Goal: Task Accomplishment & Management: Manage account settings

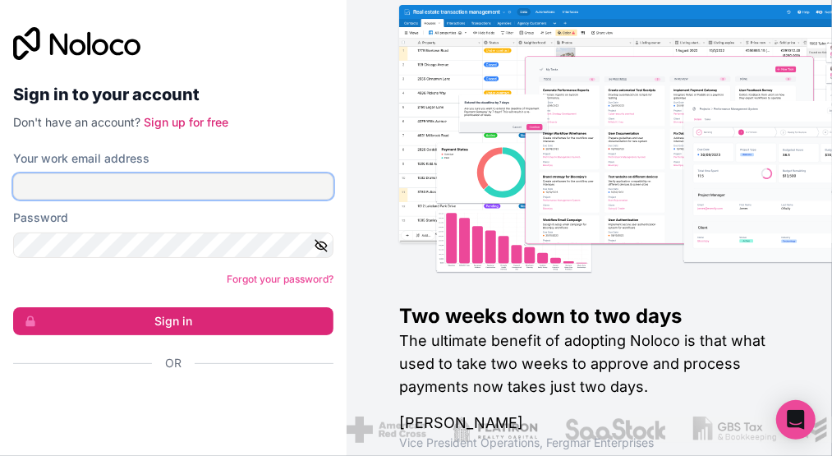
click at [151, 192] on input "Your work email address" at bounding box center [173, 186] width 320 height 26
type input "[EMAIL_ADDRESS][DOMAIN_NAME]"
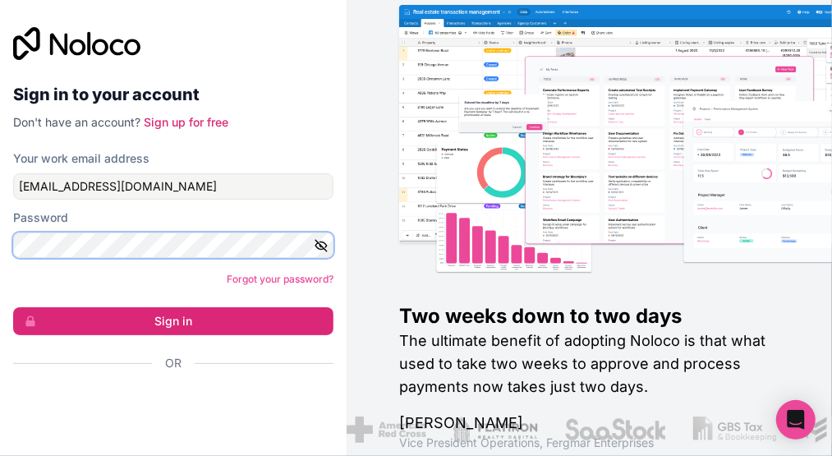
click at [13, 307] on button "Sign in" at bounding box center [173, 321] width 320 height 28
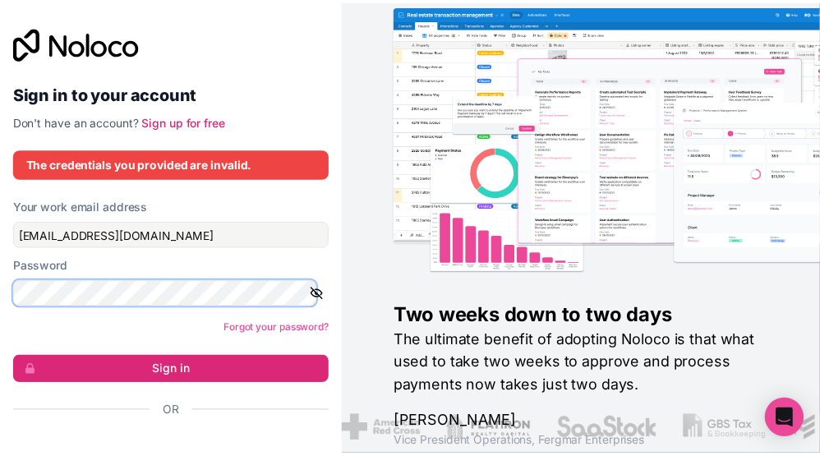
scroll to position [48, 0]
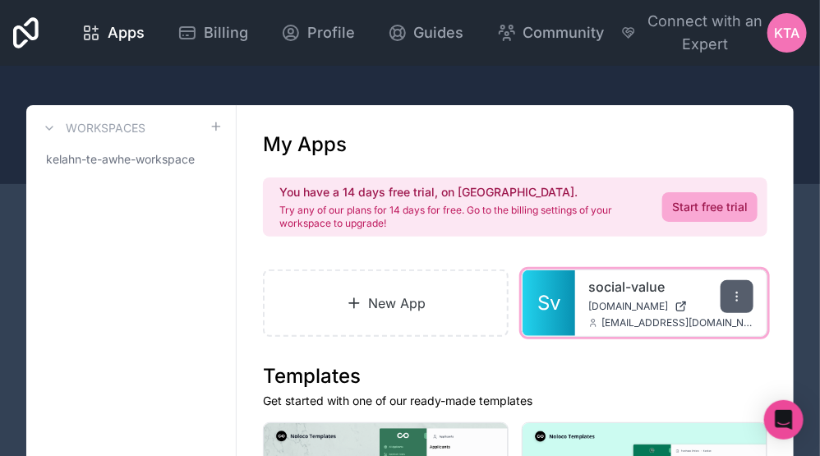
click at [737, 300] on icon at bounding box center [736, 300] width 1 height 1
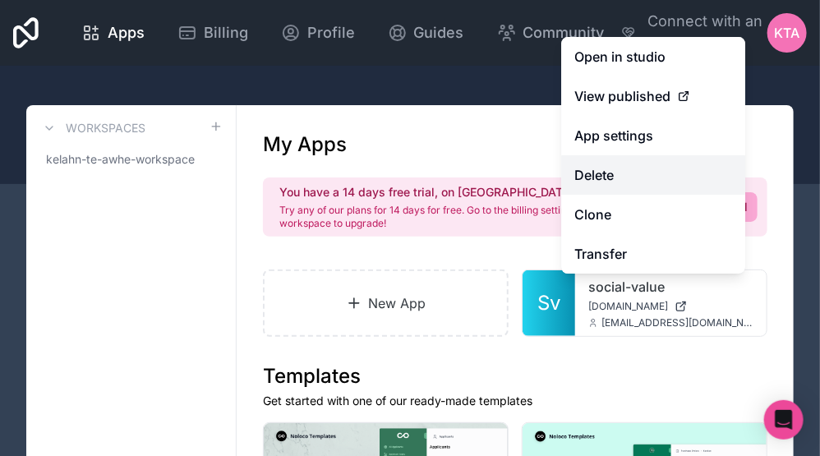
click at [599, 179] on button "Delete" at bounding box center [653, 174] width 184 height 39
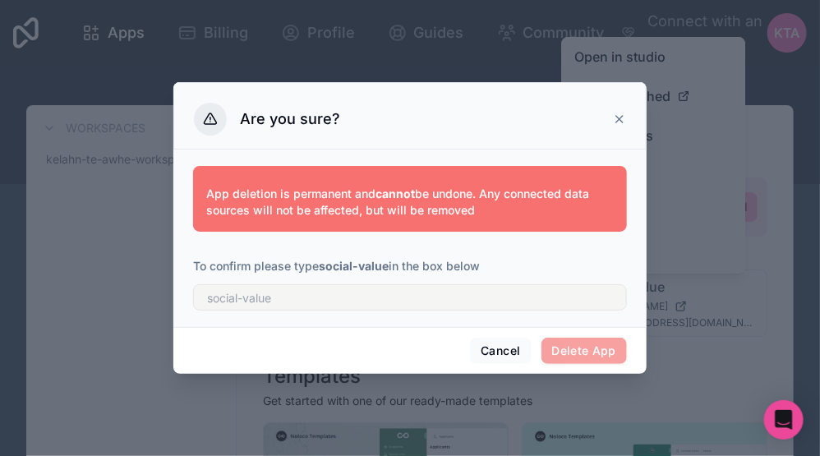
click at [572, 344] on span "Delete App" at bounding box center [584, 351] width 86 height 26
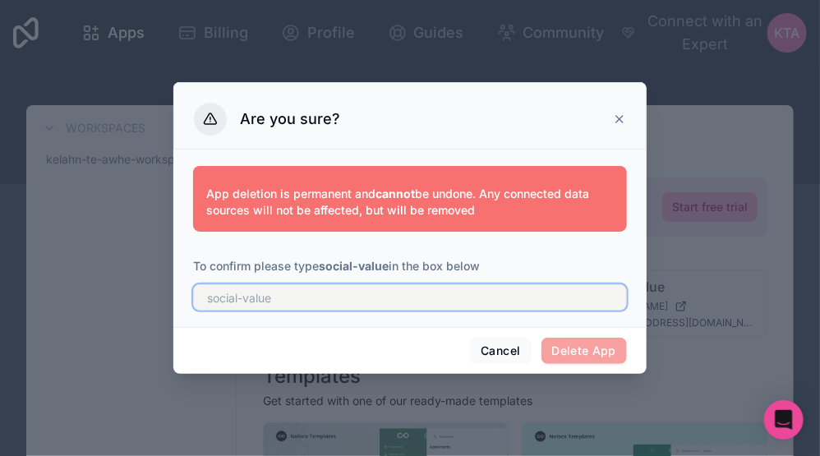
click at [292, 299] on input "text" at bounding box center [410, 297] width 434 height 26
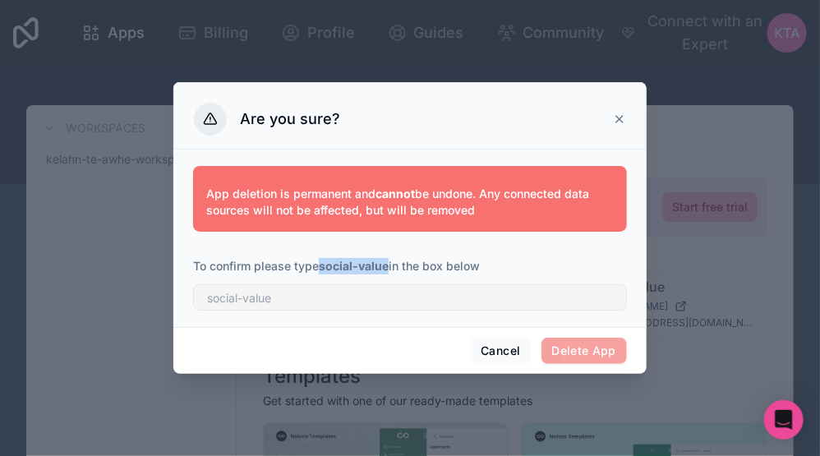
drag, startPoint x: 321, startPoint y: 272, endPoint x: 390, endPoint y: 269, distance: 69.0
click at [388, 269] on strong "social-value" at bounding box center [354, 266] width 70 height 14
copy strong "social-value"
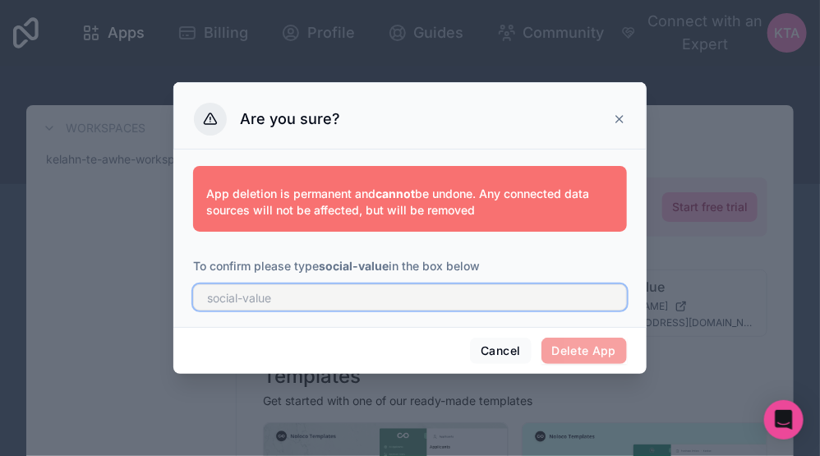
click at [234, 301] on input "text" at bounding box center [410, 297] width 434 height 26
paste input "social-value"
type input "social-value"
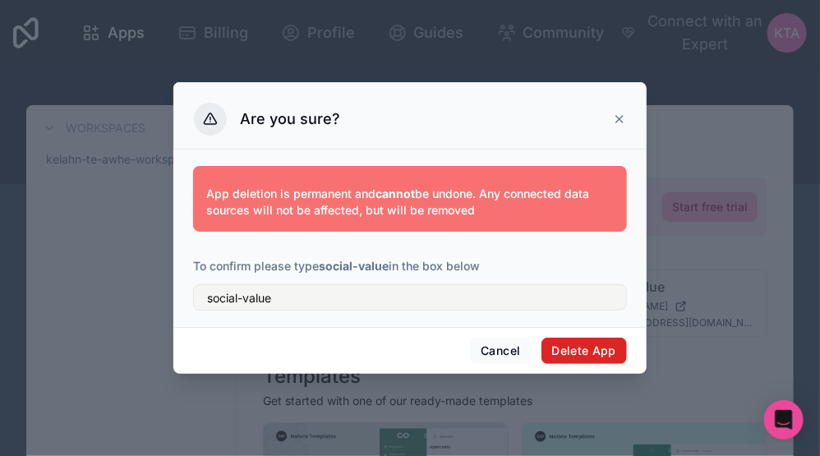
click at [593, 344] on button "Delete App" at bounding box center [584, 351] width 86 height 26
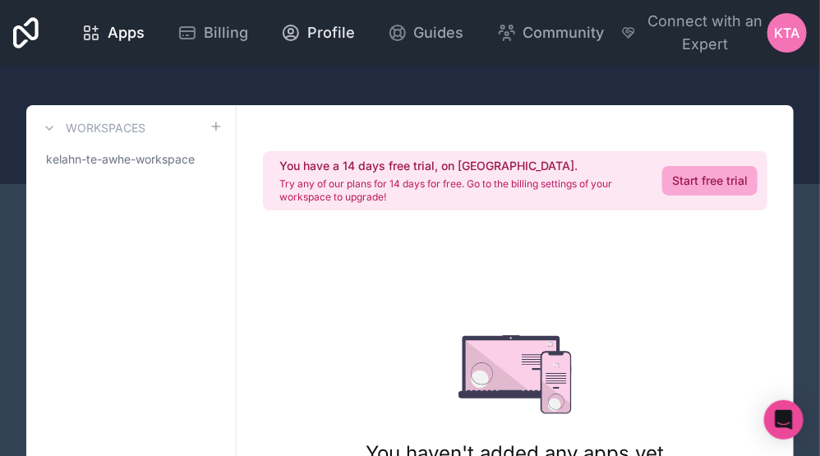
click at [320, 34] on span "Profile" at bounding box center [331, 32] width 48 height 23
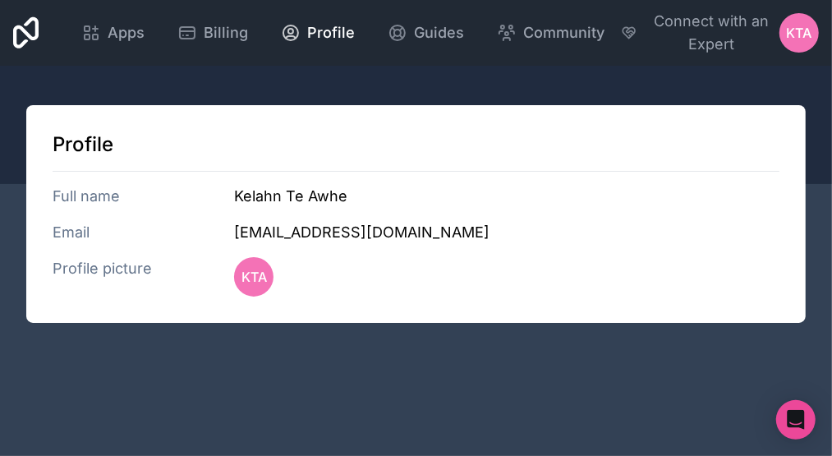
click at [319, 232] on h3 "[EMAIL_ADDRESS][DOMAIN_NAME]" at bounding box center [506, 232] width 545 height 23
click at [298, 198] on h3 "Kelahn Te Awhe" at bounding box center [506, 196] width 545 height 23
click at [95, 187] on h3 "Full name" at bounding box center [144, 196] width 182 height 23
click at [93, 125] on div "Profile Full name Kelahn Te Awhe Email [EMAIL_ADDRESS][DOMAIN_NAME] Profile pic…" at bounding box center [415, 214] width 779 height 218
click at [258, 269] on span "KTA" at bounding box center [253, 277] width 25 height 20
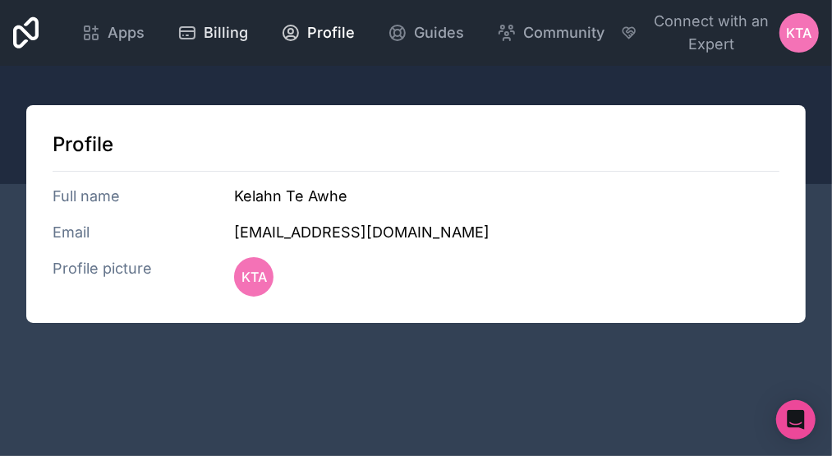
click at [233, 30] on span "Billing" at bounding box center [226, 32] width 44 height 23
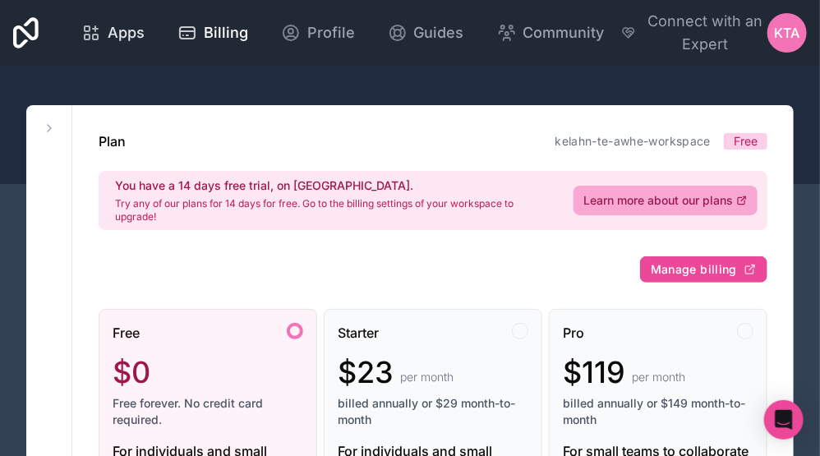
click at [118, 31] on span "Apps" at bounding box center [126, 32] width 37 height 23
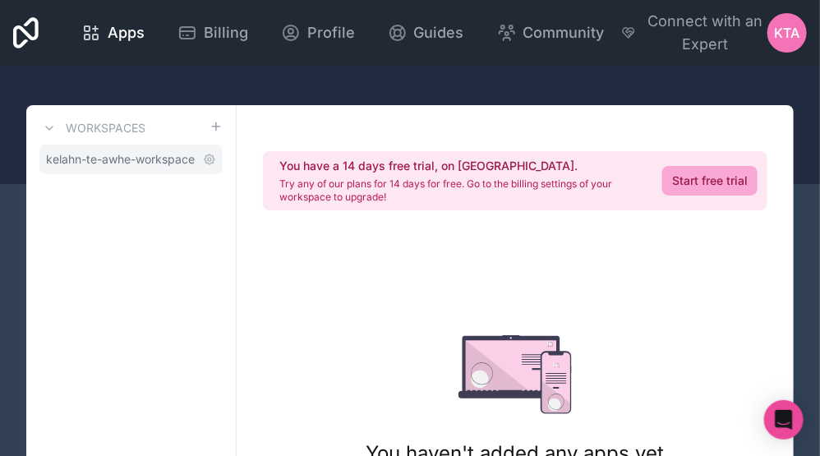
click at [104, 156] on span "kelahn-te-awhe-workspace" at bounding box center [120, 159] width 149 height 16
click at [208, 158] on icon at bounding box center [209, 159] width 3 height 3
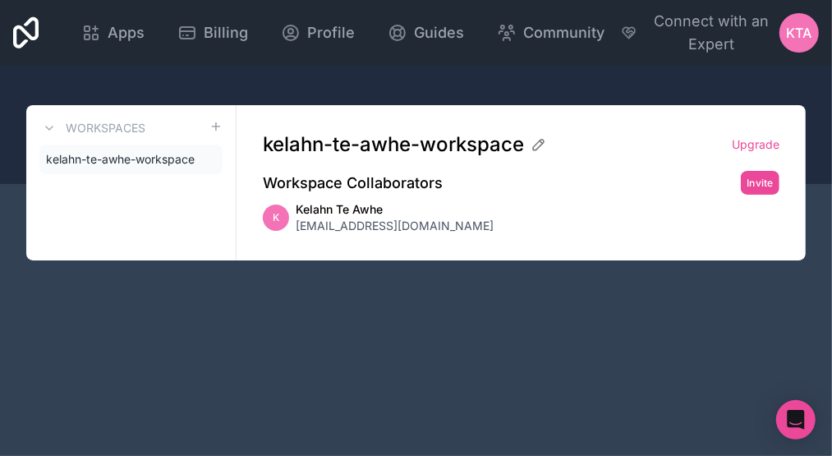
click at [310, 210] on span "Kelahn Te Awhe" at bounding box center [395, 209] width 198 height 16
click at [161, 154] on span "kelahn-te-awhe-workspace" at bounding box center [120, 159] width 149 height 16
click at [803, 30] on span "KTA" at bounding box center [799, 33] width 25 height 20
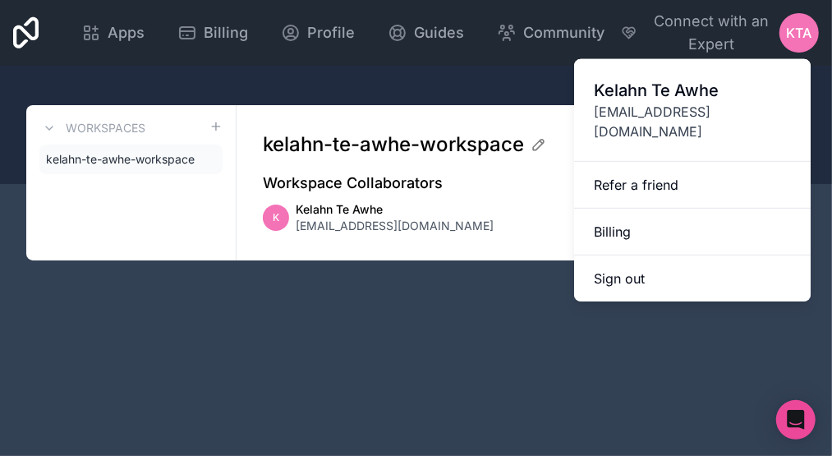
click at [679, 105] on span "[EMAIL_ADDRESS][DOMAIN_NAME]" at bounding box center [692, 121] width 197 height 39
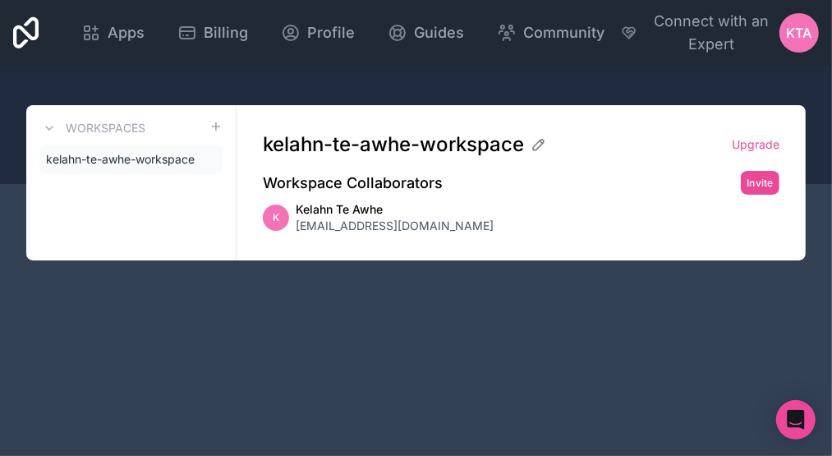
click at [806, 25] on span "KTA" at bounding box center [799, 33] width 25 height 20
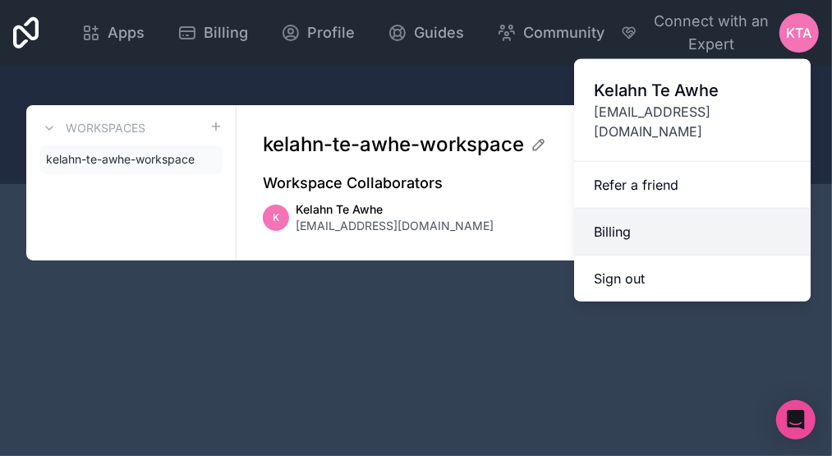
click at [636, 209] on link "Billing" at bounding box center [692, 232] width 237 height 47
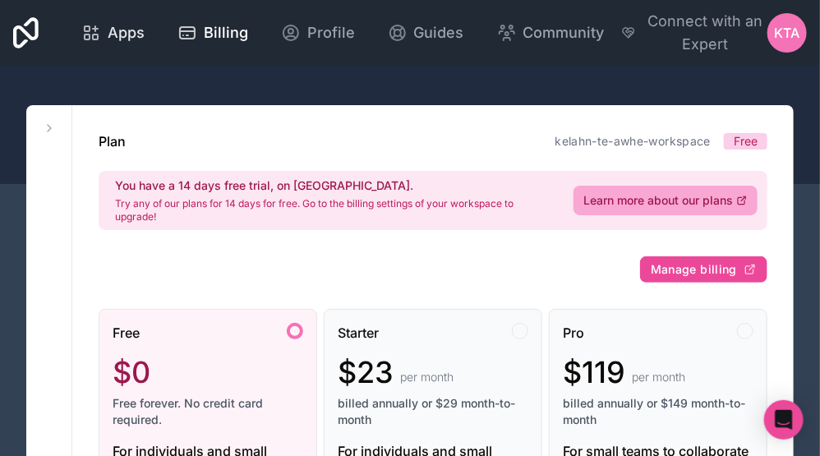
click at [131, 20] on link "Apps" at bounding box center [113, 33] width 90 height 36
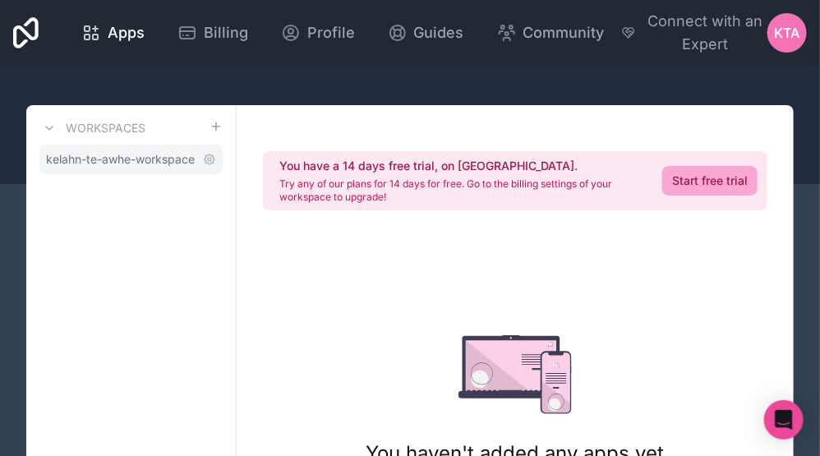
click at [151, 151] on span "kelahn-te-awhe-workspace" at bounding box center [120, 159] width 149 height 16
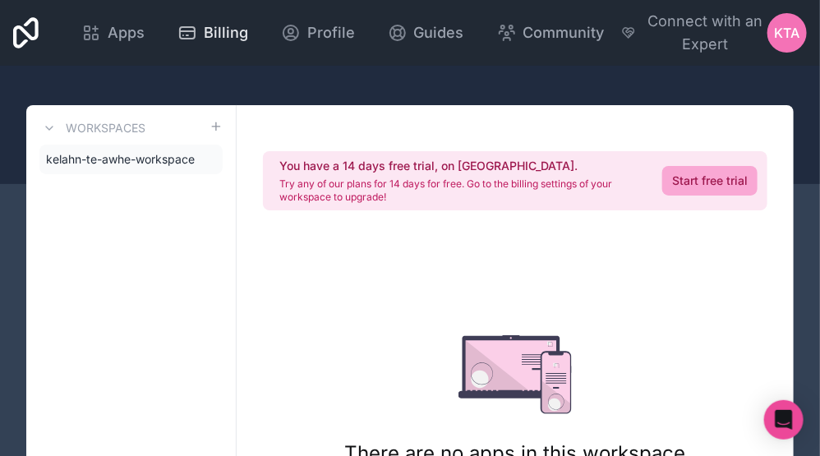
click at [180, 36] on icon at bounding box center [187, 32] width 15 height 11
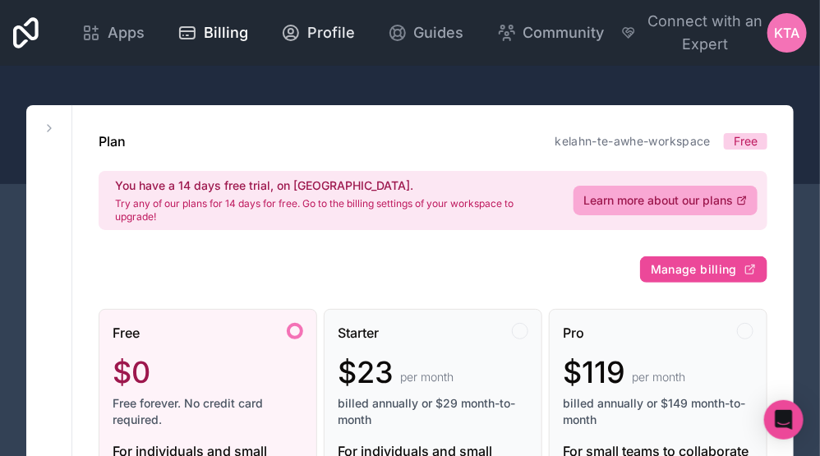
click at [315, 45] on link "Profile" at bounding box center [318, 33] width 100 height 36
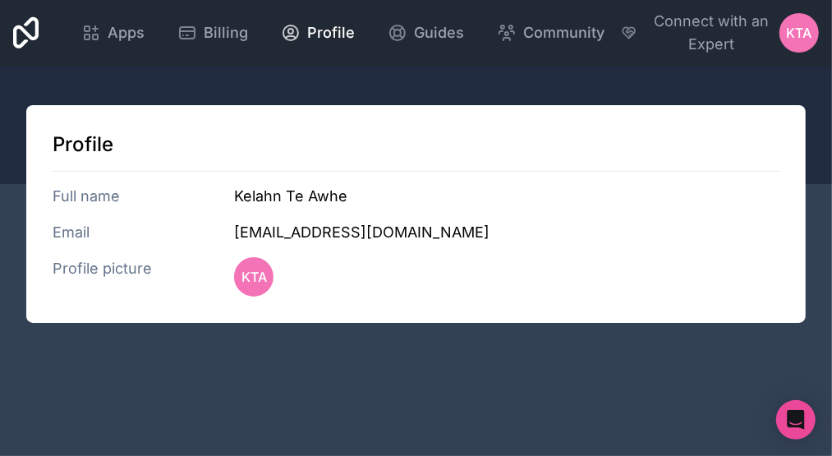
click at [103, 271] on h3 "Profile picture" at bounding box center [144, 276] width 182 height 39
click at [76, 226] on h3 "Email" at bounding box center [144, 232] width 182 height 23
click at [87, 198] on h3 "Full name" at bounding box center [144, 196] width 182 height 23
click at [409, 40] on div "Guides" at bounding box center [426, 32] width 76 height 23
